Goal: Task Accomplishment & Management: Use online tool/utility

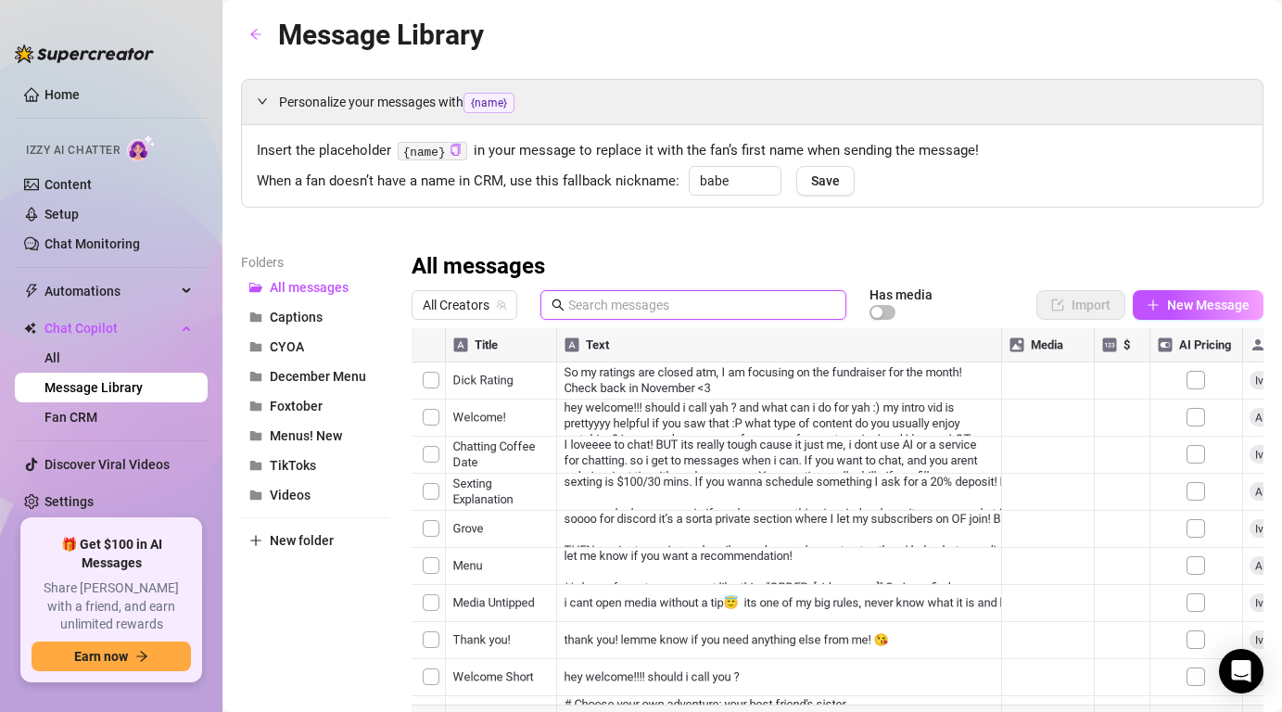
click at [589, 298] on input "text" at bounding box center [701, 305] width 267 height 20
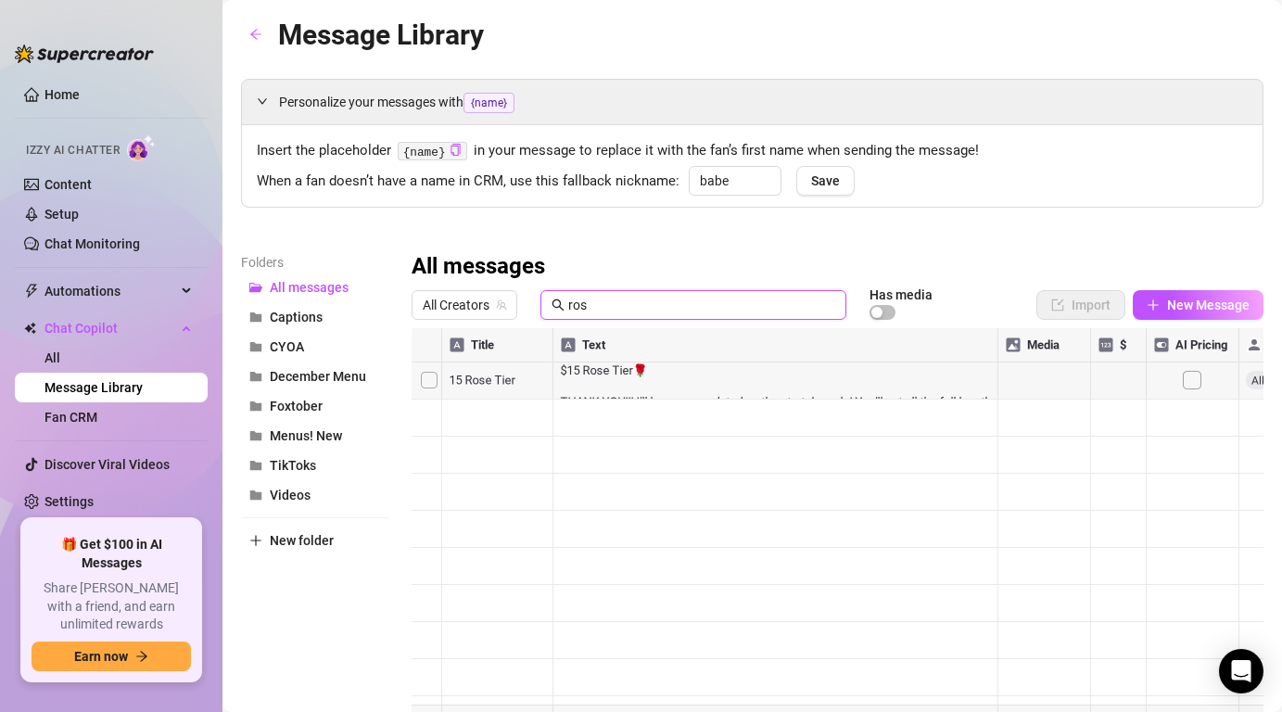
type input "ros"
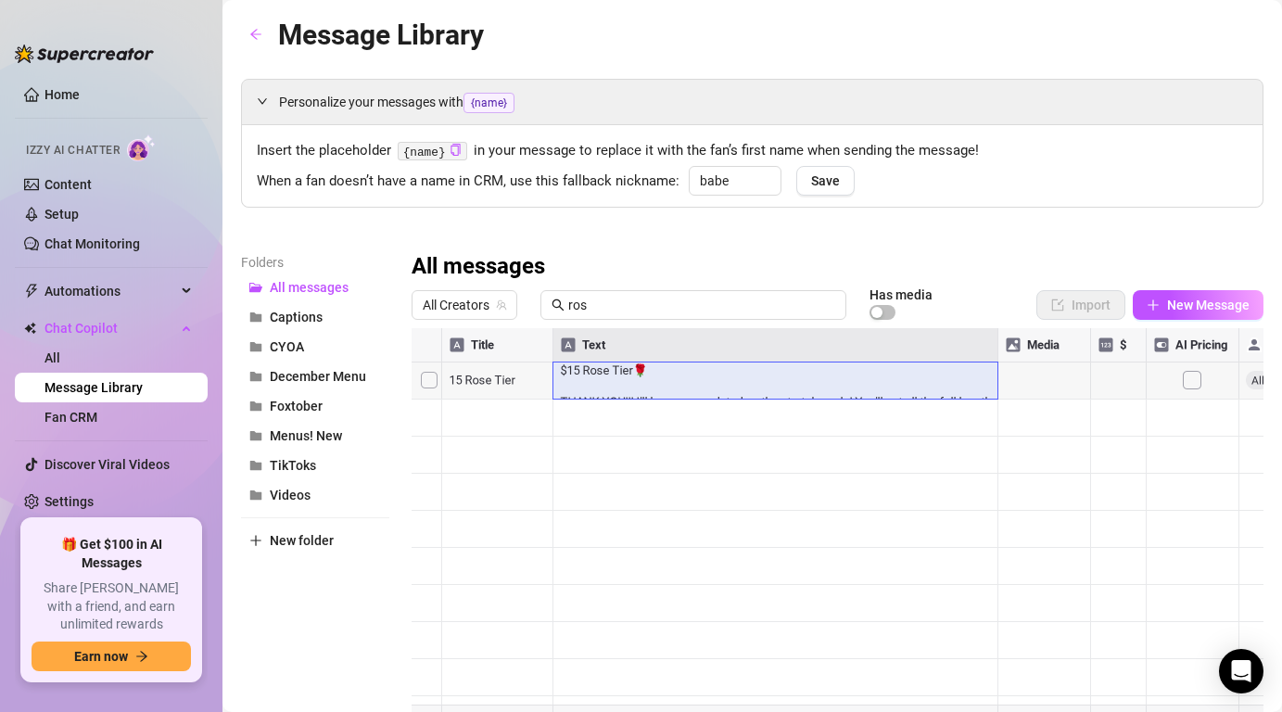
click at [605, 376] on div at bounding box center [838, 534] width 852 height 413
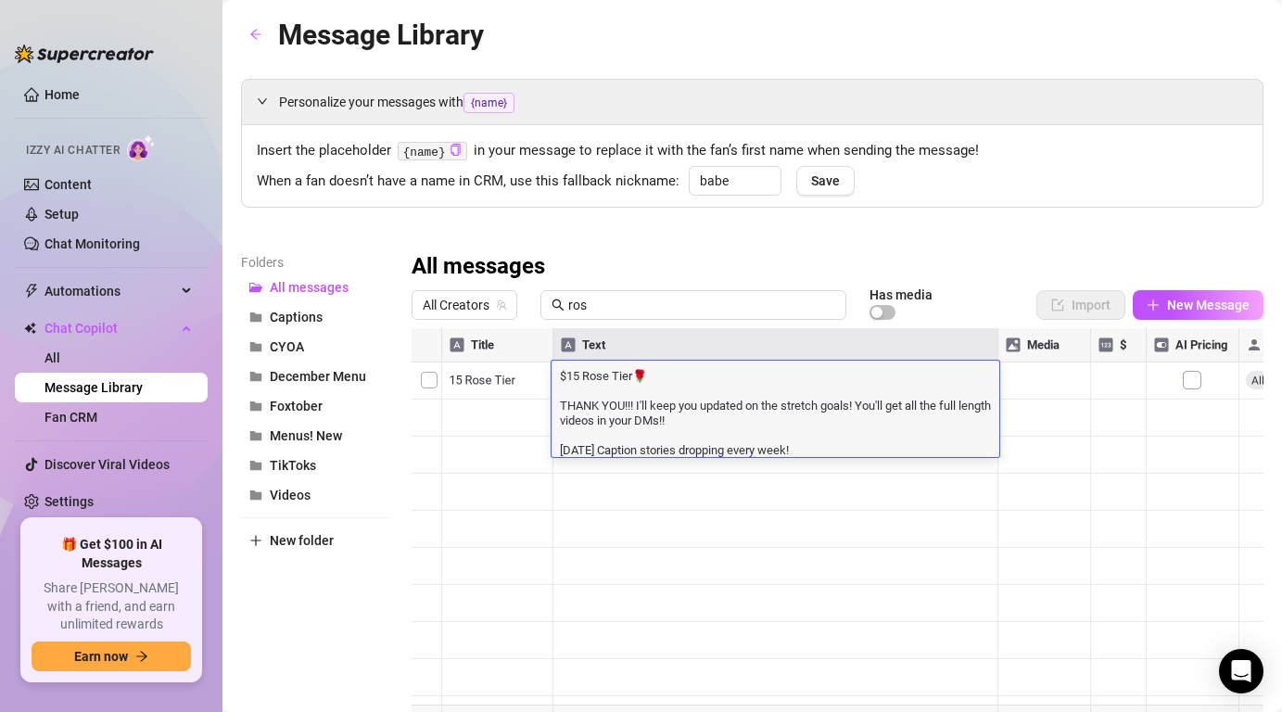
click at [747, 419] on textarea "$15 Rose Tier🌹 THANK YOU!!! I'll keep you updated on the stretch goals! You'll …" at bounding box center [775, 411] width 448 height 91
click at [856, 405] on textarea "$15 Rose Tier🌹 THANK YOU!!! I'll keep you updated on the stretch goals! You'll …" at bounding box center [775, 411] width 448 height 91
drag, startPoint x: 781, startPoint y: 406, endPoint x: 639, endPoint y: 400, distance: 142.8
click at [639, 400] on textarea "$15 Rose Tier🌹 THANK YOU!!! I'll keep you updated on the stretch goals! You'll …" at bounding box center [775, 411] width 448 height 91
type textarea "$15 Rose Tier🌹 THANK YOU!!! We have met ALL the stretch goals! You'll get all t…"
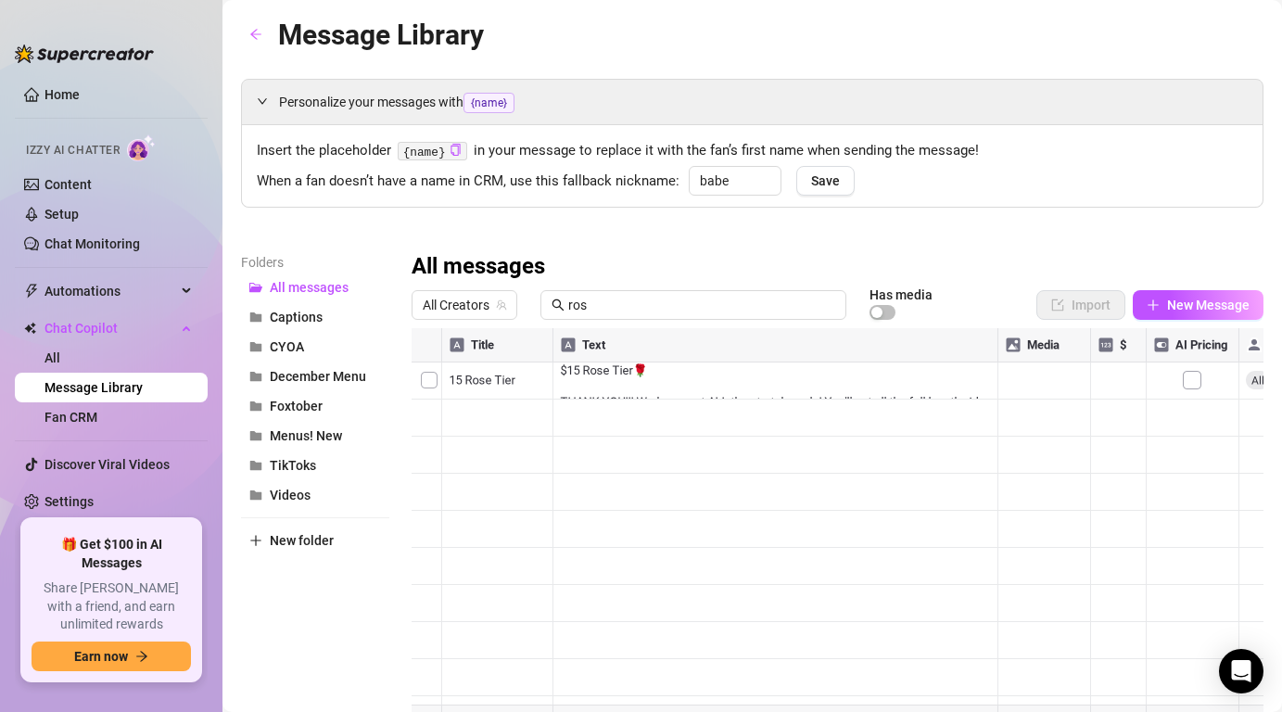
click at [687, 507] on div at bounding box center [838, 534] width 852 height 413
